Goal: Task Accomplishment & Management: Use online tool/utility

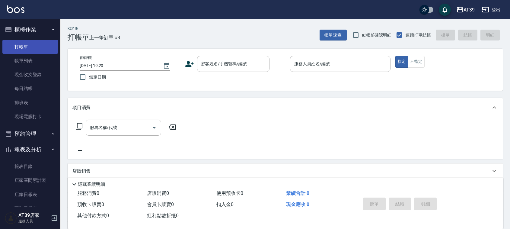
drag, startPoint x: 35, startPoint y: 38, endPoint x: 35, endPoint y: 48, distance: 10.6
click at [35, 60] on ul "打帳單 帳單列表 現金收支登錄 每日結帳 排班表 現場電腦打卡" at bounding box center [30, 81] width 56 height 89
click at [35, 32] on button "櫃檯作業" at bounding box center [30, 30] width 56 height 16
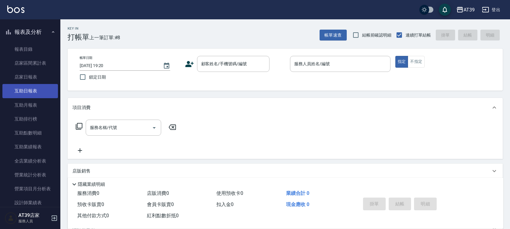
scroll to position [76, 0]
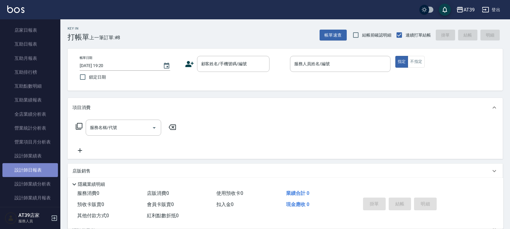
click at [43, 172] on link "設計師日報表" at bounding box center [30, 170] width 56 height 14
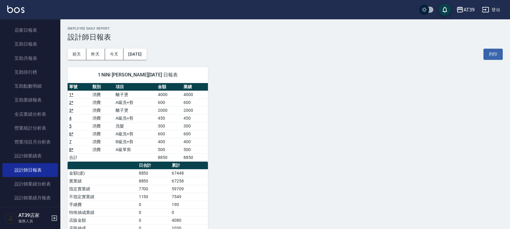
click at [14, 16] on div "AT39 登出" at bounding box center [255, 9] width 510 height 19
click at [15, 10] on img at bounding box center [15, 9] width 17 height 8
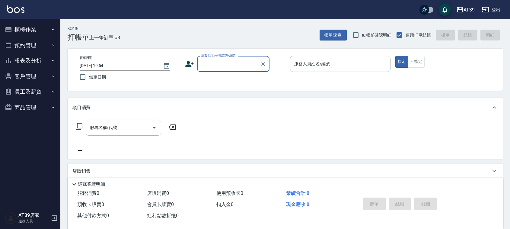
click at [204, 59] on input "顧客姓名/手機號碼/編號" at bounding box center [229, 64] width 58 height 11
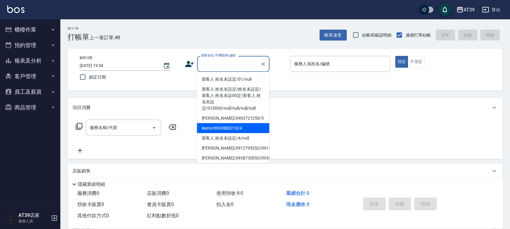
click at [225, 127] on li "leann/0903880210/4" at bounding box center [233, 128] width 72 height 10
type input "leann/0903880210/4"
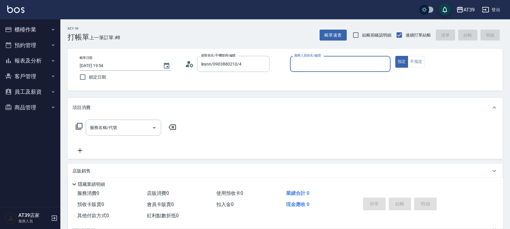
type input "Leann-4"
click at [420, 61] on button "不指定" at bounding box center [416, 62] width 17 height 12
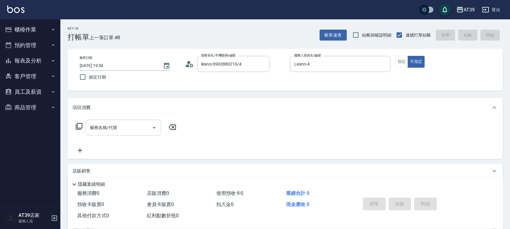
click at [112, 124] on input "服務名稱/代號" at bounding box center [118, 127] width 61 height 11
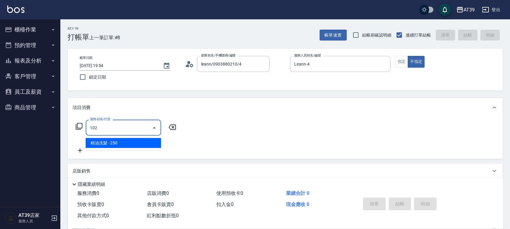
type input "精油洗髮(102)"
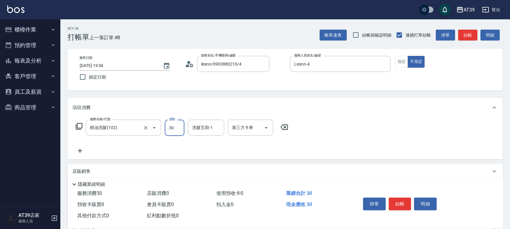
type input "300"
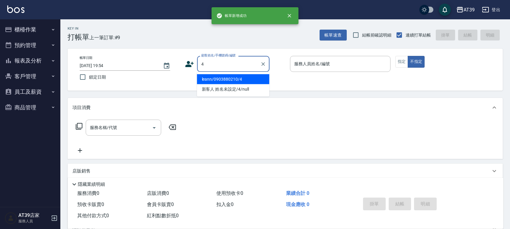
type input "leann/0903880210/4"
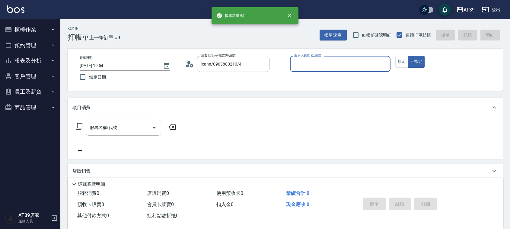
type input "Leann-4"
type input "新客人 姓名未設定/4/null"
click at [408, 56] on button "不指定" at bounding box center [416, 62] width 17 height 12
type button "false"
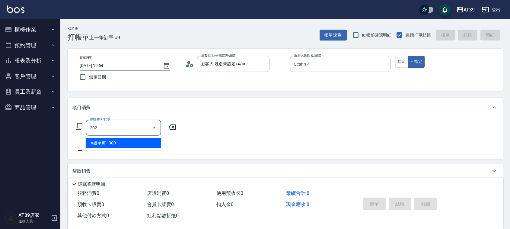
type input "A級單剪(202)"
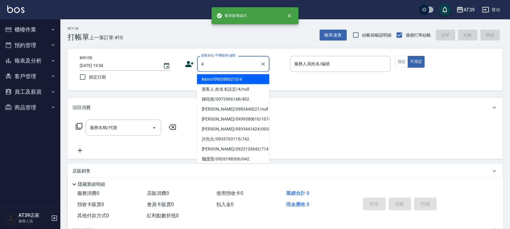
type input "leann/0903880210/4"
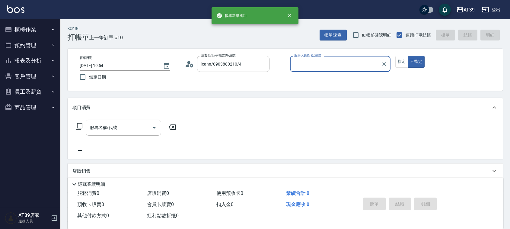
type input "Leann-4"
click at [408, 56] on button "不指定" at bounding box center [416, 62] width 17 height 12
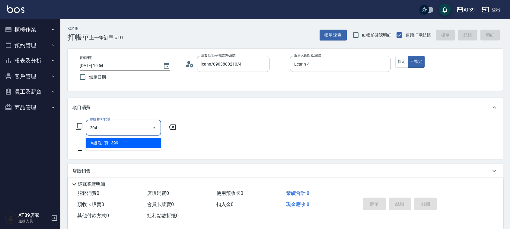
type input "A級洗+剪(204)"
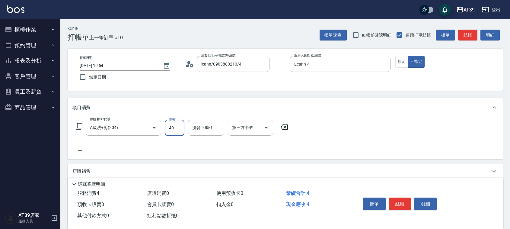
type input "400"
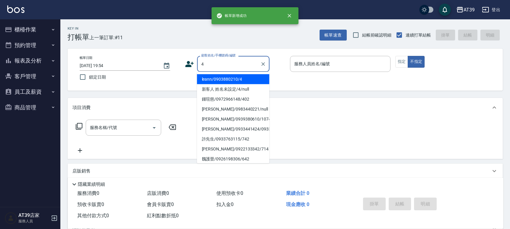
type input "leann/0903880210/4"
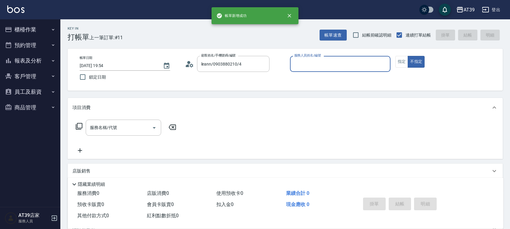
type input "Leann-4"
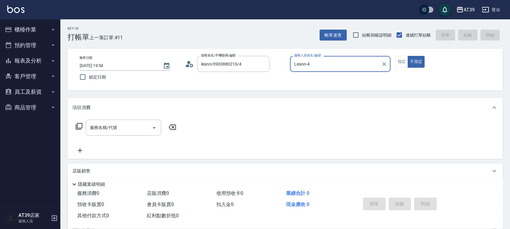
click at [408, 56] on button "不指定" at bounding box center [416, 62] width 17 height 12
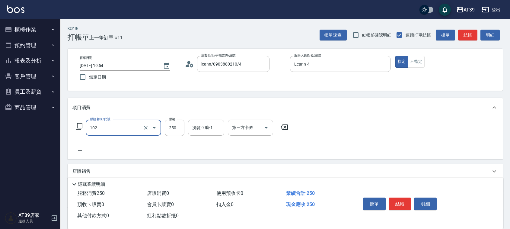
type input "精油洗髮(102)"
type input "300"
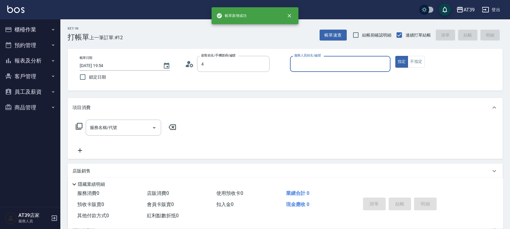
type input "leann/0903880210/4"
type input "Leann-4"
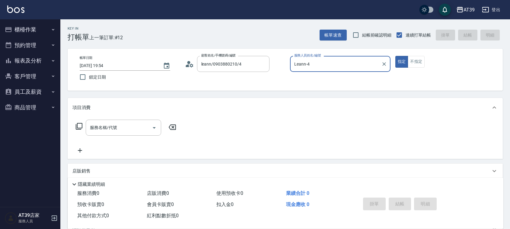
click at [78, 127] on icon at bounding box center [79, 126] width 7 height 7
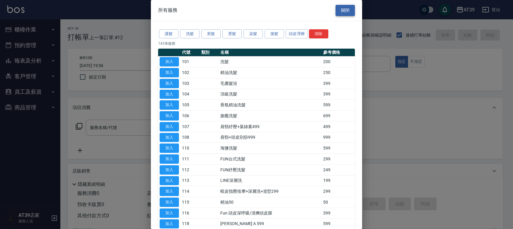
click at [348, 8] on button "關閉" at bounding box center [345, 10] width 19 height 11
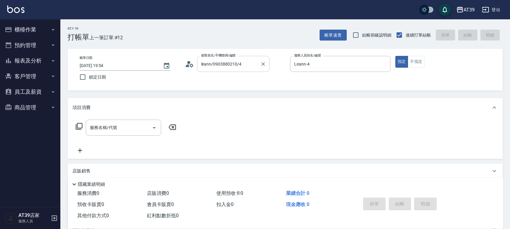
click at [222, 63] on input "leann/0903880210/4" at bounding box center [229, 64] width 58 height 11
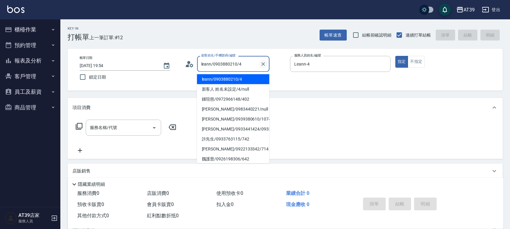
click at [264, 61] on icon "Clear" at bounding box center [263, 64] width 6 height 6
click at [246, 66] on input "顧客姓名/手機號碼/編號" at bounding box center [229, 64] width 58 height 11
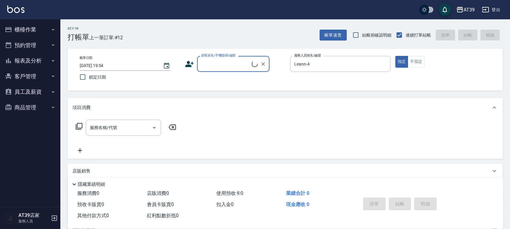
click at [227, 72] on div "顧客姓名/手機號碼/編號" at bounding box center [233, 64] width 72 height 16
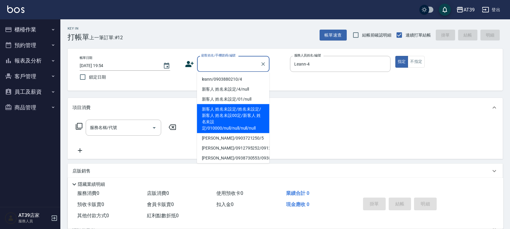
click at [216, 111] on li "新客人 姓名未設定/姓名未設定/新客人 姓名未設00定/新客人 姓名未設定/010000/null/null/null/null" at bounding box center [233, 118] width 72 height 29
type input "新客人 姓名未設定/姓名未設定/新客人 姓名未設00定/新客人 姓名未設定/010000/null/null/null/null"
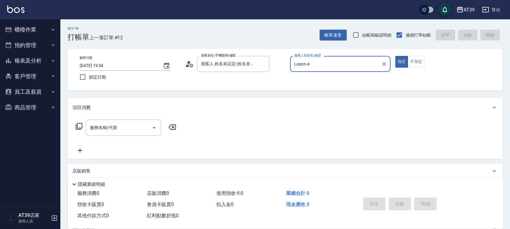
click at [80, 125] on icon at bounding box center [79, 126] width 7 height 7
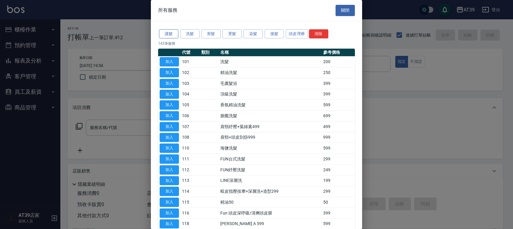
click at [171, 37] on button "護髮" at bounding box center [168, 33] width 19 height 9
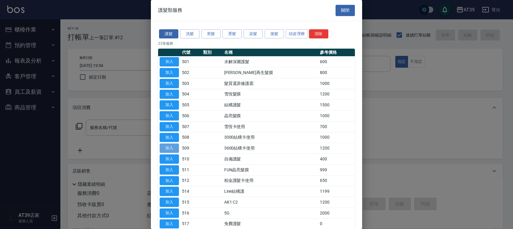
click at [161, 150] on button "加入" at bounding box center [169, 147] width 19 height 9
type input "3600結構卡使用(509)"
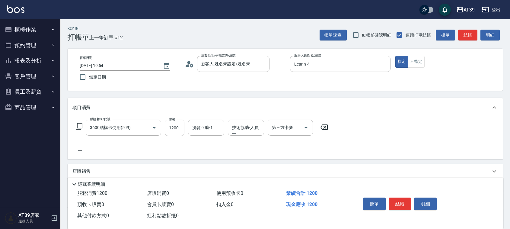
click at [176, 129] on input "1200" at bounding box center [175, 128] width 20 height 16
click at [291, 133] on div "第三方卡券" at bounding box center [290, 128] width 45 height 16
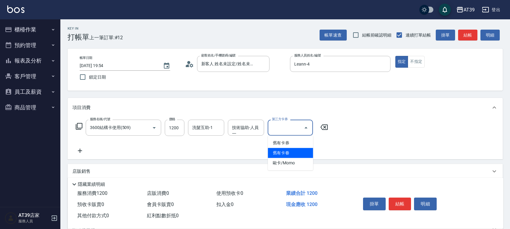
drag, startPoint x: 302, startPoint y: 149, endPoint x: 306, endPoint y: 150, distance: 3.9
click at [302, 149] on span "舊有卡眷" at bounding box center [290, 153] width 45 height 10
type input "舊有卡眷"
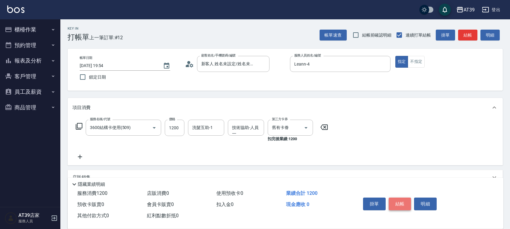
click at [404, 205] on button "結帳" at bounding box center [400, 204] width 23 height 13
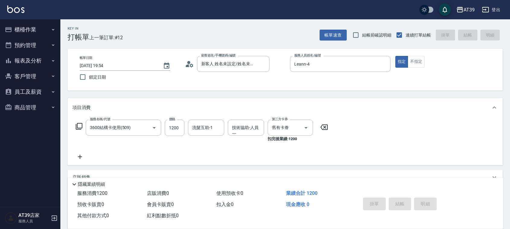
type input "[DATE] 19:55"
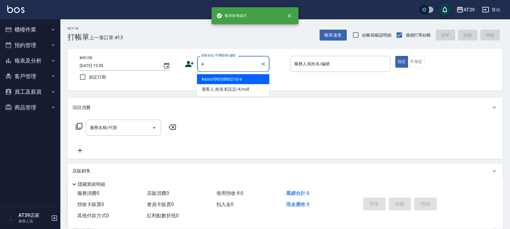
type input "leann/0903880210/4"
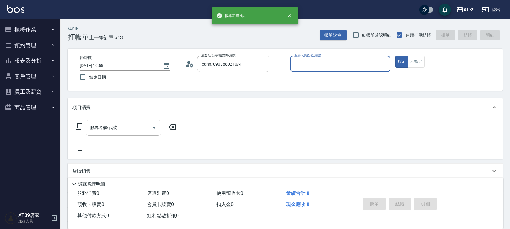
type input "Leann-4"
click at [396, 56] on button "指定" at bounding box center [402, 62] width 13 height 12
type button "true"
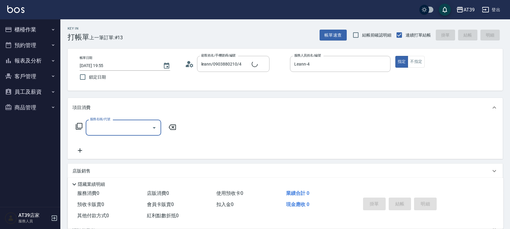
type input "新客人 姓名未設定/4/null"
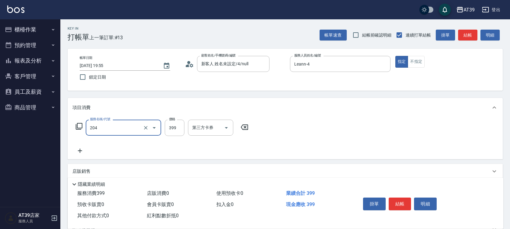
type input "A級洗+剪(204)"
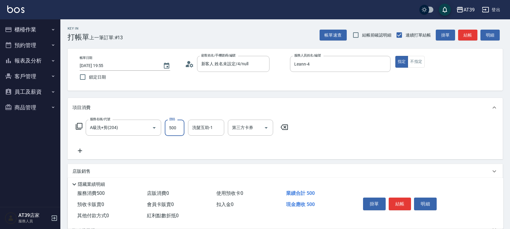
type input "500"
type input "[PERSON_NAME]-34"
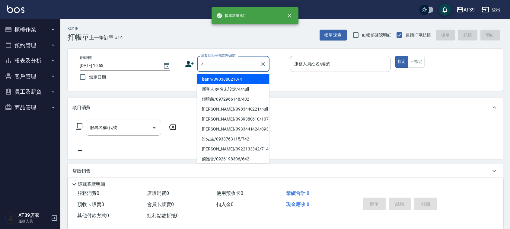
type input "leann/0903880210/4"
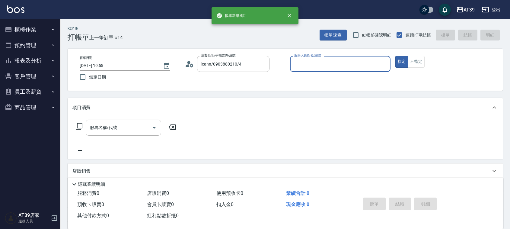
type input "Leann-4"
click at [396, 56] on button "指定" at bounding box center [402, 62] width 13 height 12
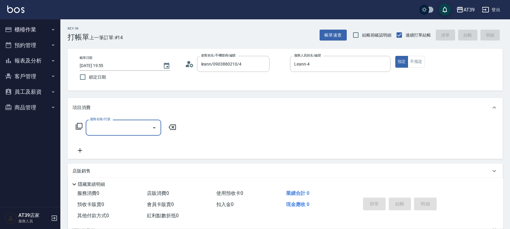
click at [84, 124] on div "服務名稱/代號 服務名稱/代號" at bounding box center [126, 128] width 108 height 16
click at [79, 124] on icon at bounding box center [79, 126] width 7 height 7
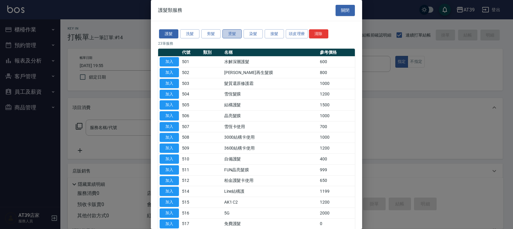
click at [231, 35] on button "燙髮" at bounding box center [232, 33] width 19 height 9
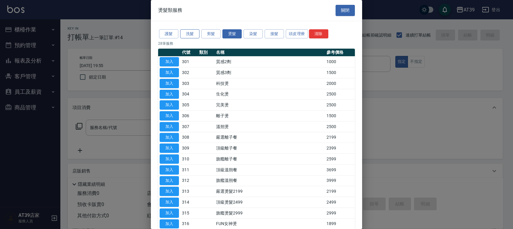
click at [193, 35] on button "洗髮" at bounding box center [189, 33] width 19 height 9
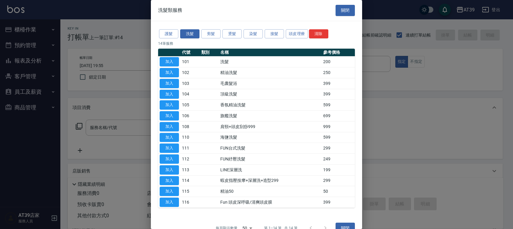
click at [172, 39] on div "護髮 洗髮 剪髮 燙髮 染髮 接髮 頭皮理療 清除" at bounding box center [256, 33] width 197 height 11
click at [174, 31] on button "護髮" at bounding box center [168, 33] width 19 height 9
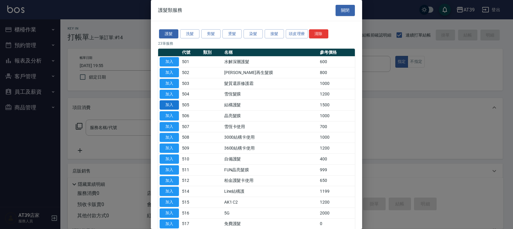
click at [169, 108] on button "加入" at bounding box center [169, 104] width 19 height 9
type input "結構護髮(505)"
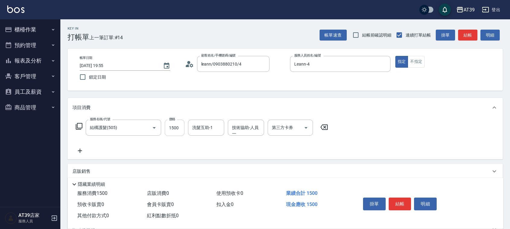
click at [175, 131] on input "1500" at bounding box center [175, 128] width 20 height 16
type input "1400"
type input "[PERSON_NAME]-34"
click at [396, 198] on button "結帳" at bounding box center [400, 204] width 23 height 13
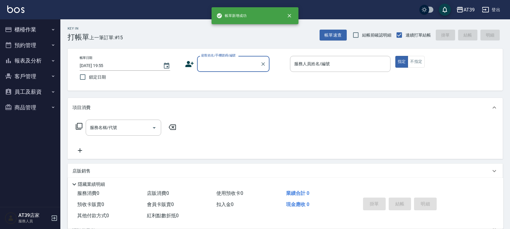
click at [218, 67] on input "顧客姓名/手機號碼/編號" at bounding box center [229, 64] width 58 height 11
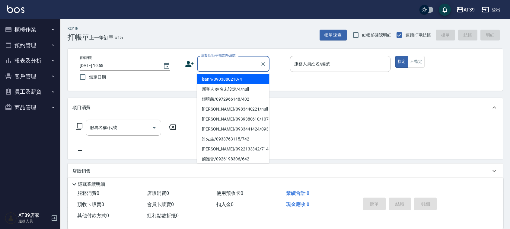
click at [212, 77] on li "leann/0903880210/4" at bounding box center [233, 79] width 72 height 10
type input "leann/0903880210/4"
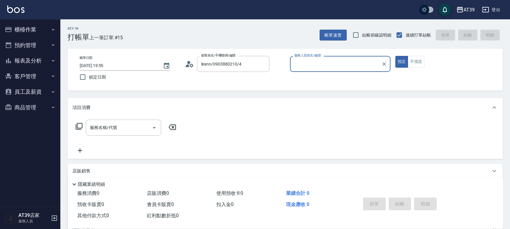
type input "Leann-4"
click at [136, 126] on input "服務名稱/代號" at bounding box center [118, 127] width 61 height 11
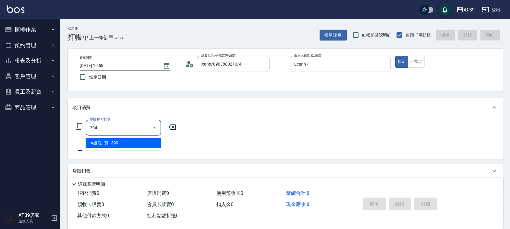
type input "A級洗+剪(204)"
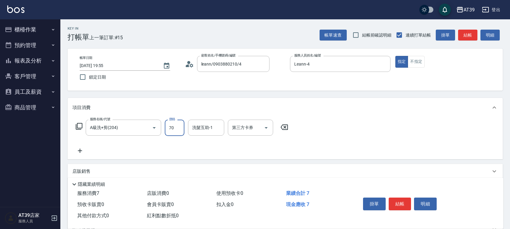
type input "700"
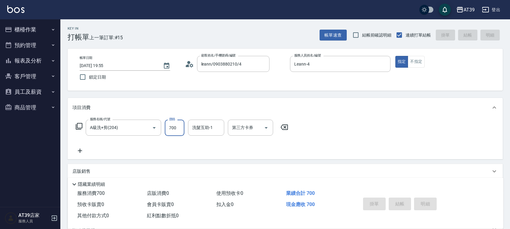
type input "[DATE] 19:56"
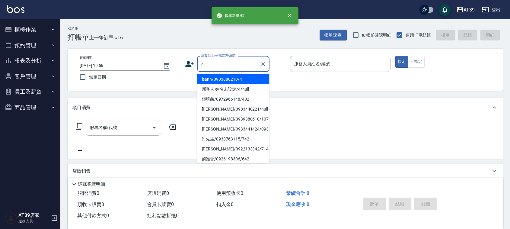
type input "leann/0903880210/4"
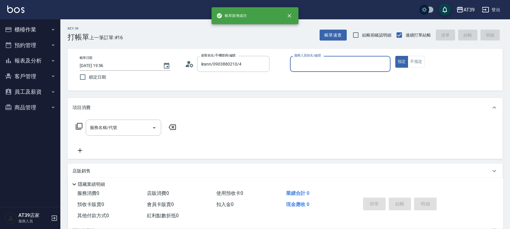
type input "Leann-4"
click at [396, 56] on button "指定" at bounding box center [402, 62] width 13 height 12
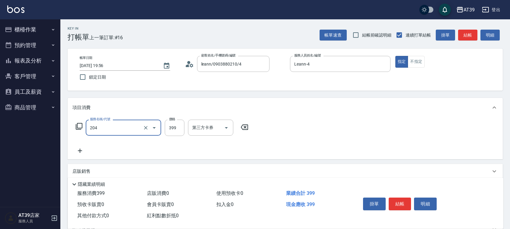
type input "A級洗+剪(204)"
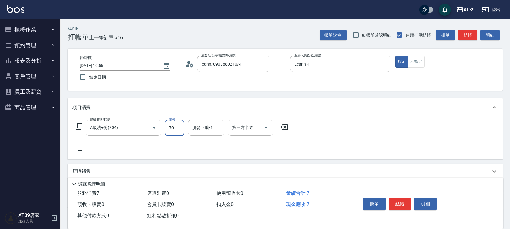
type input "700"
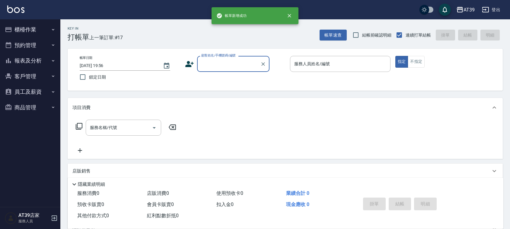
click at [44, 59] on button "報表及分析" at bounding box center [30, 61] width 56 height 16
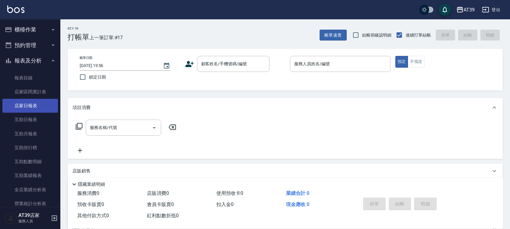
scroll to position [113, 0]
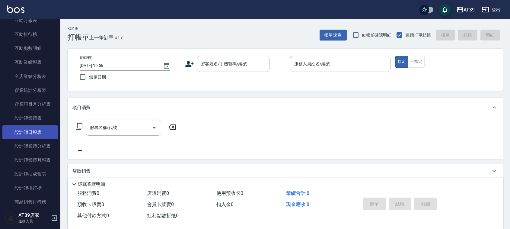
click at [49, 129] on link "設計師日報表" at bounding box center [30, 132] width 56 height 14
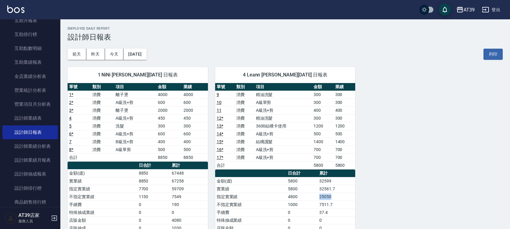
drag, startPoint x: 340, startPoint y: 194, endPoint x: 318, endPoint y: 196, distance: 22.4
click at [318, 196] on tr "指定實業績 4800 25050" at bounding box center [285, 197] width 140 height 8
click at [318, 196] on td "4800" at bounding box center [302, 197] width 31 height 8
drag, startPoint x: 343, startPoint y: 206, endPoint x: 313, endPoint y: 204, distance: 30.5
click at [313, 204] on tr "不指定實業績 1000 7511.7" at bounding box center [285, 205] width 140 height 8
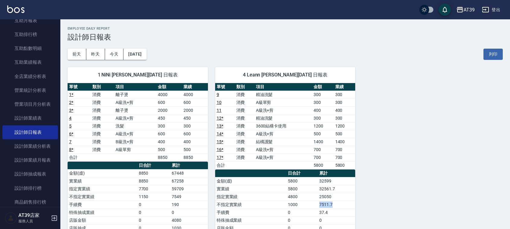
click at [313, 204] on td "1000" at bounding box center [302, 205] width 31 height 8
click at [280, 106] on td "A級單剪" at bounding box center [284, 102] width 58 height 8
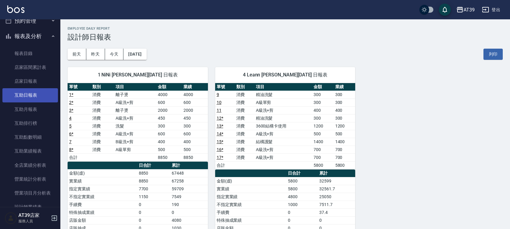
scroll to position [38, 0]
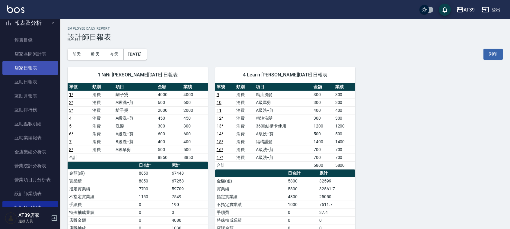
click at [38, 68] on link "店家日報表" at bounding box center [30, 68] width 56 height 14
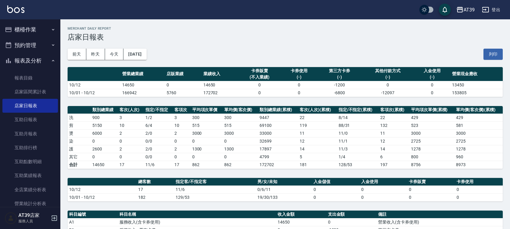
click at [29, 38] on button "預約管理" at bounding box center [30, 45] width 56 height 16
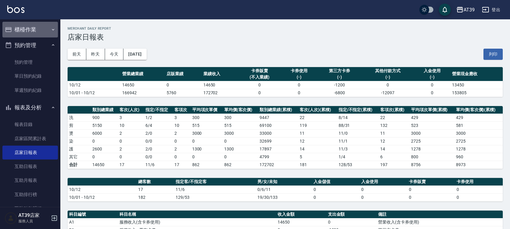
click at [32, 32] on button "櫃檯作業" at bounding box center [30, 30] width 56 height 16
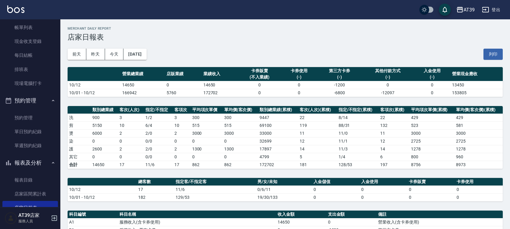
scroll to position [76, 0]
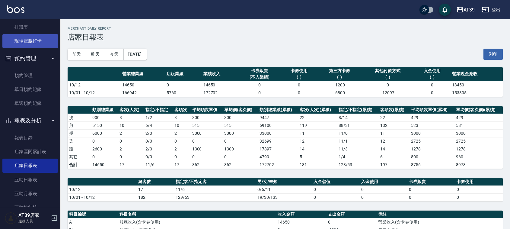
click at [46, 38] on link "現場電腦打卡" at bounding box center [30, 41] width 56 height 14
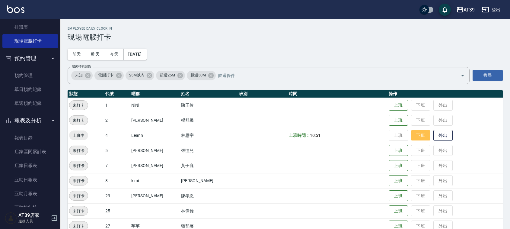
click at [419, 134] on button "下班" at bounding box center [420, 135] width 19 height 11
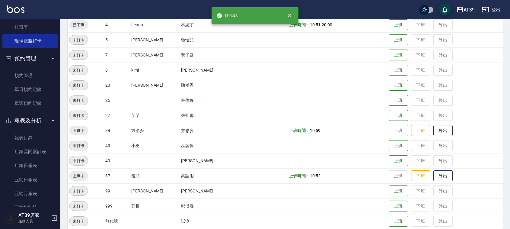
scroll to position [113, 0]
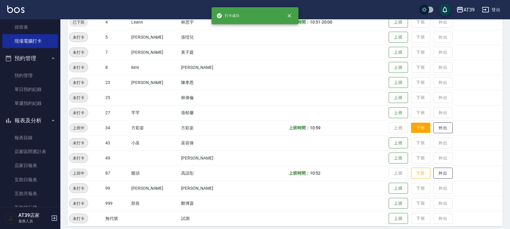
click at [416, 127] on button "下班" at bounding box center [420, 128] width 19 height 11
click at [416, 177] on button "下班" at bounding box center [420, 173] width 19 height 11
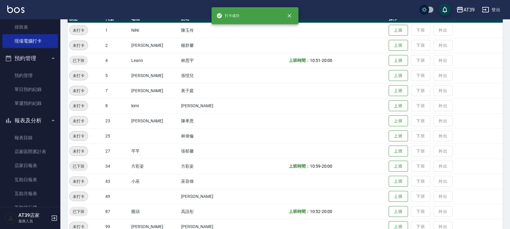
scroll to position [0, 0]
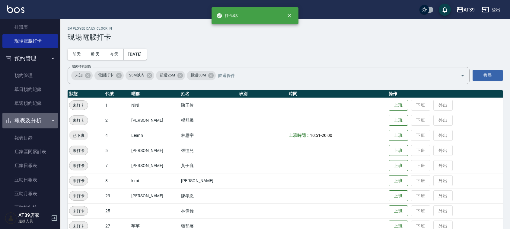
click at [33, 120] on button "報表及分析" at bounding box center [30, 121] width 56 height 16
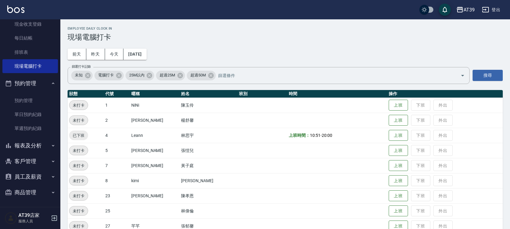
click at [33, 120] on link "單日預約紀錄" at bounding box center [30, 115] width 56 height 14
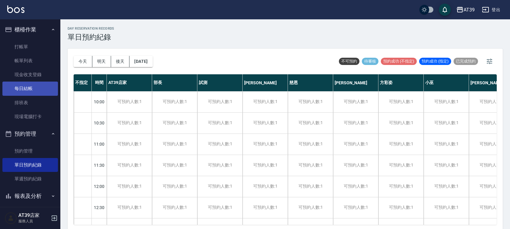
click at [38, 93] on link "每日結帳" at bounding box center [30, 89] width 56 height 14
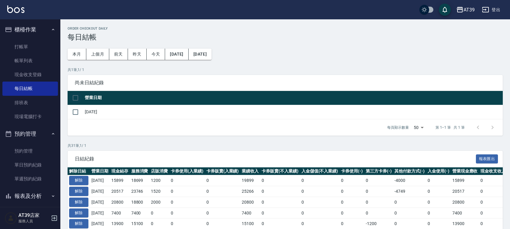
click at [75, 101] on input "checkbox" at bounding box center [75, 98] width 13 height 13
checkbox input "true"
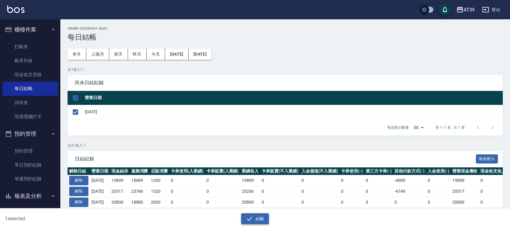
click at [262, 219] on button "結帳" at bounding box center [255, 218] width 28 height 11
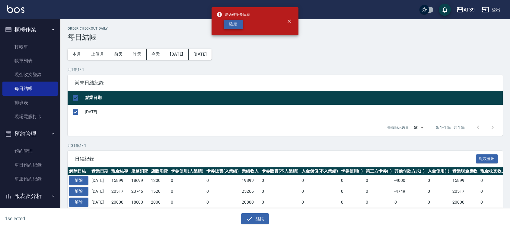
click at [232, 24] on button "確定" at bounding box center [233, 24] width 19 height 9
checkbox input "false"
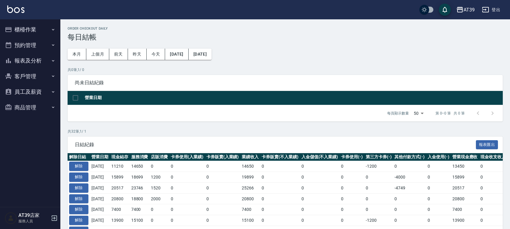
drag, startPoint x: 263, startPoint y: 203, endPoint x: 263, endPoint y: 171, distance: 32.3
click at [260, 170] on td "14650" at bounding box center [250, 166] width 20 height 11
